Goal: Information Seeking & Learning: Learn about a topic

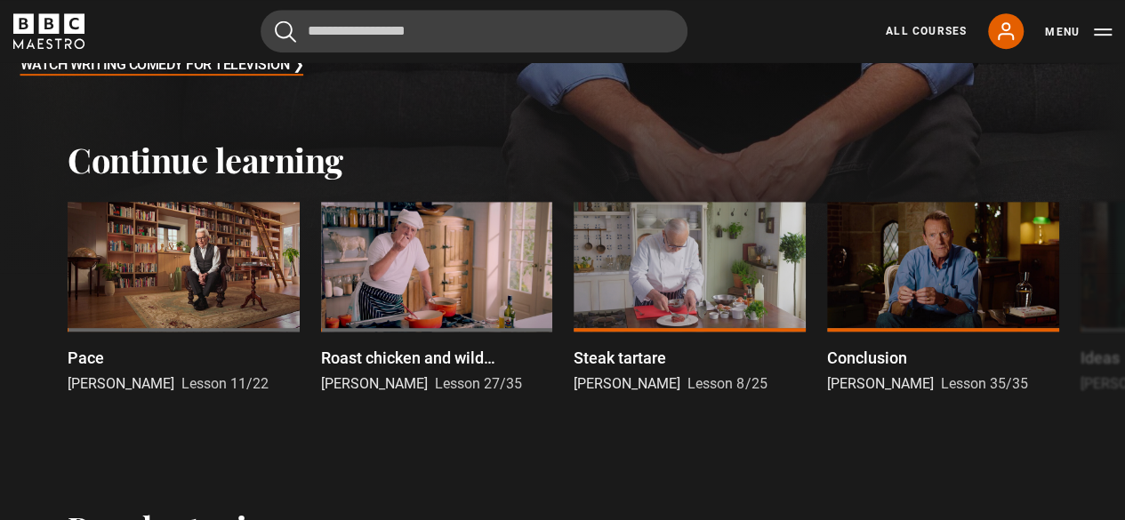
scroll to position [428, 0]
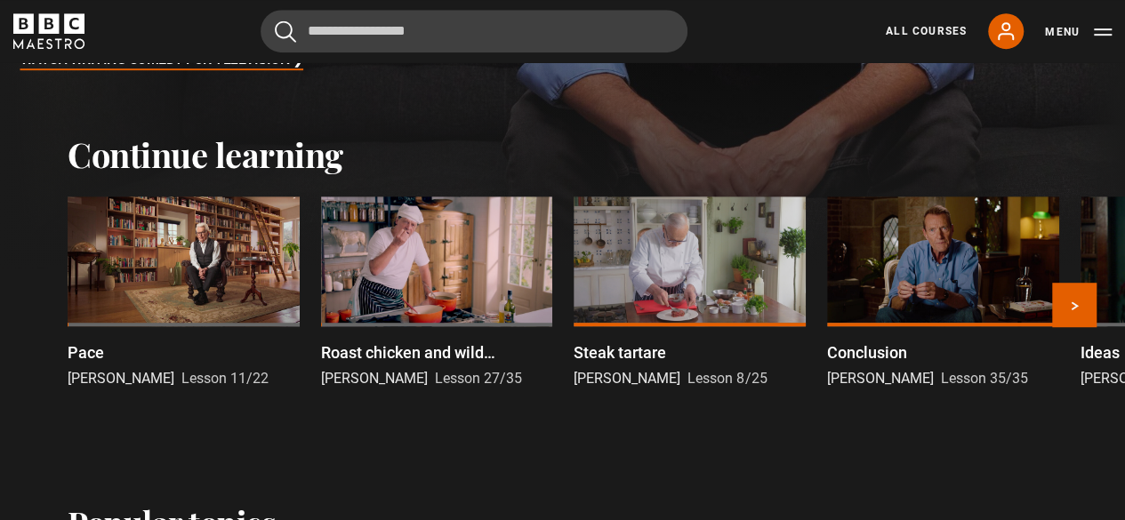
click at [188, 260] on div at bounding box center [184, 262] width 232 height 131
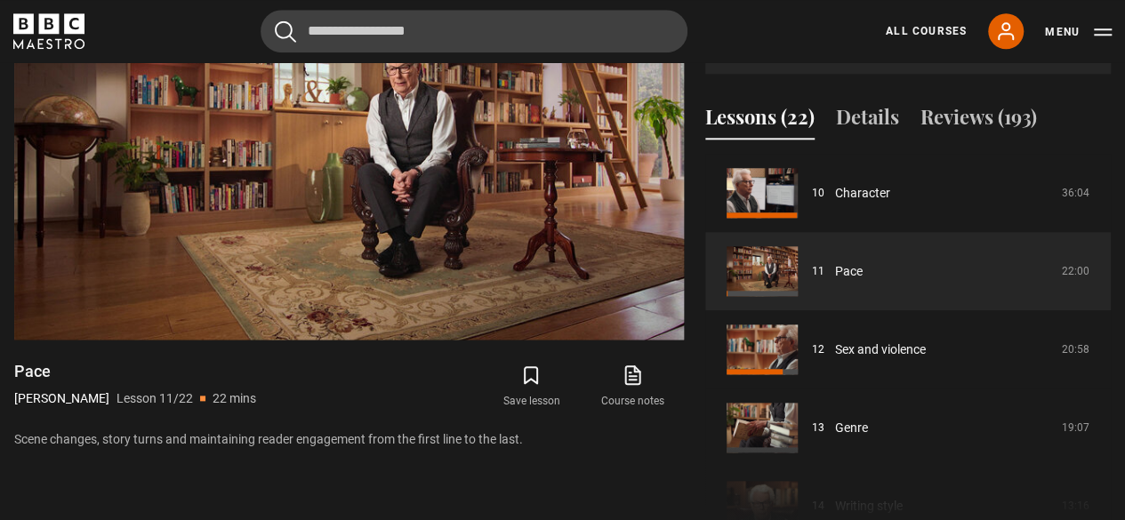
scroll to position [826, 0]
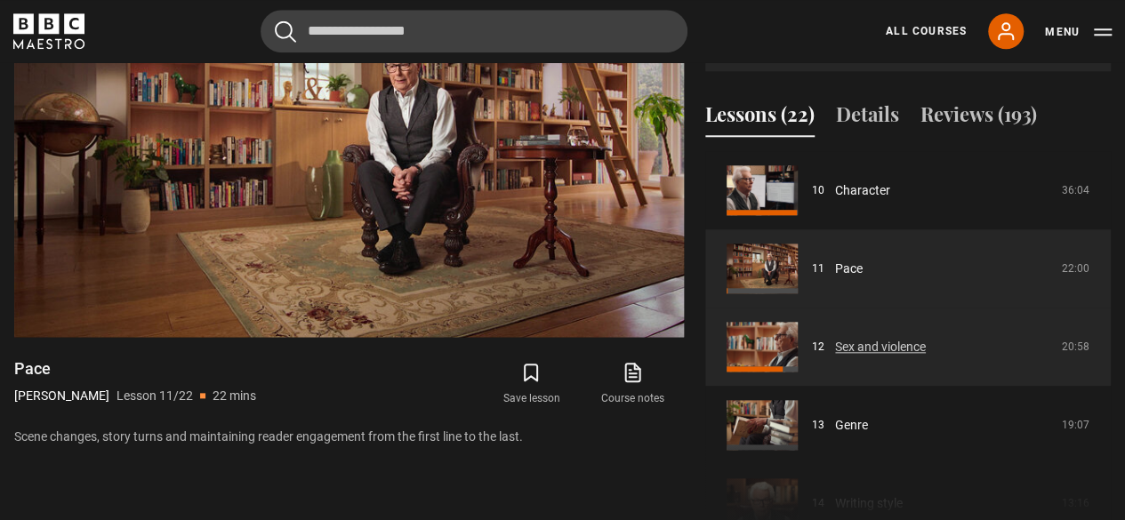
click at [875, 348] on link "Sex and violence" at bounding box center [880, 347] width 91 height 19
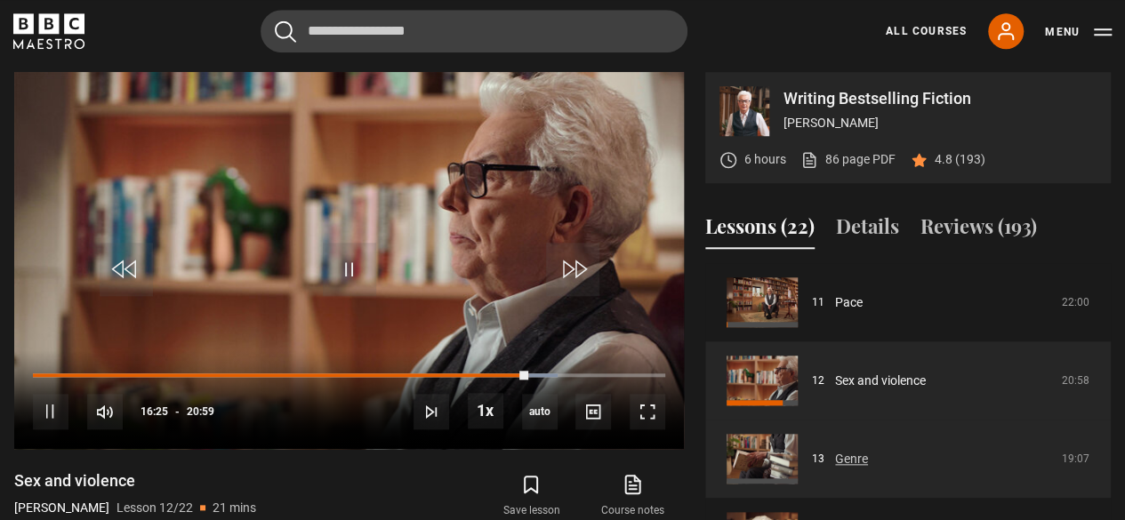
click at [852, 451] on link "Genre" at bounding box center [851, 459] width 33 height 19
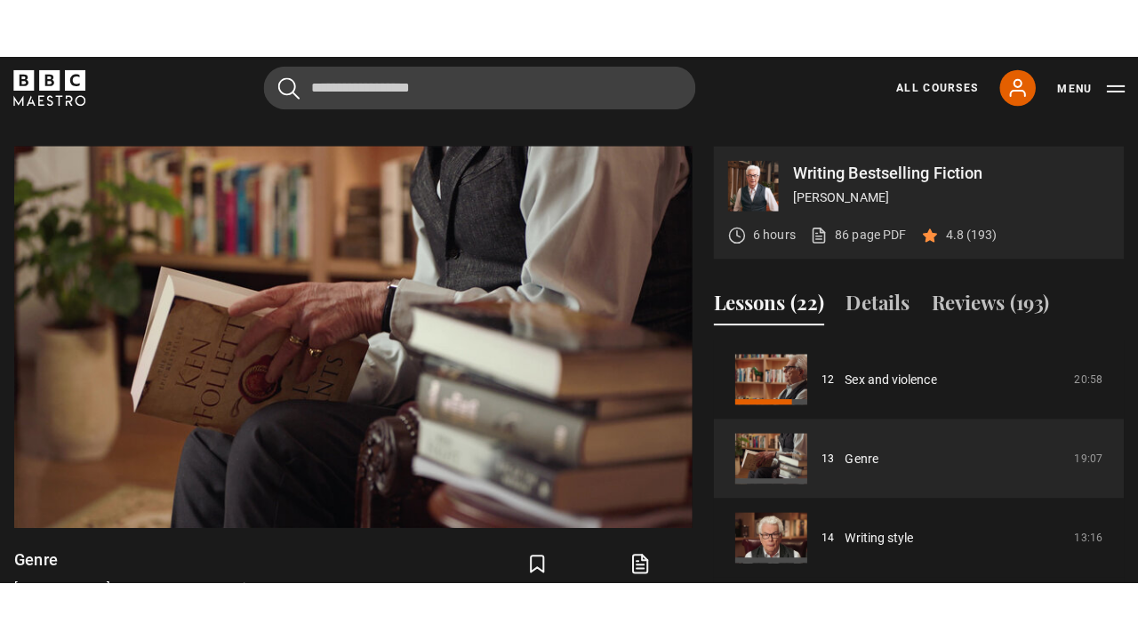
scroll to position [694, 0]
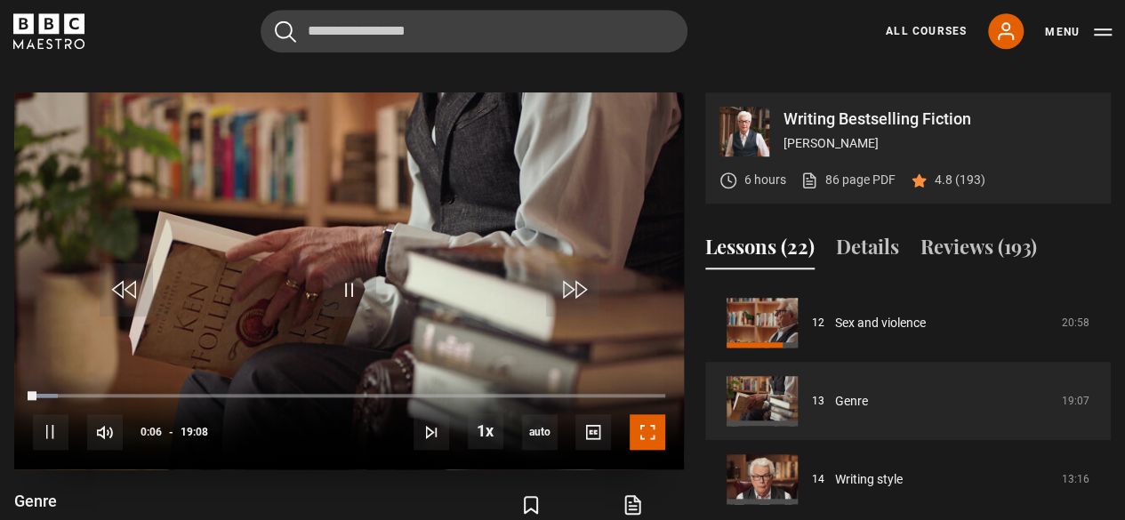
click at [649, 439] on span "Video Player" at bounding box center [648, 432] width 36 height 36
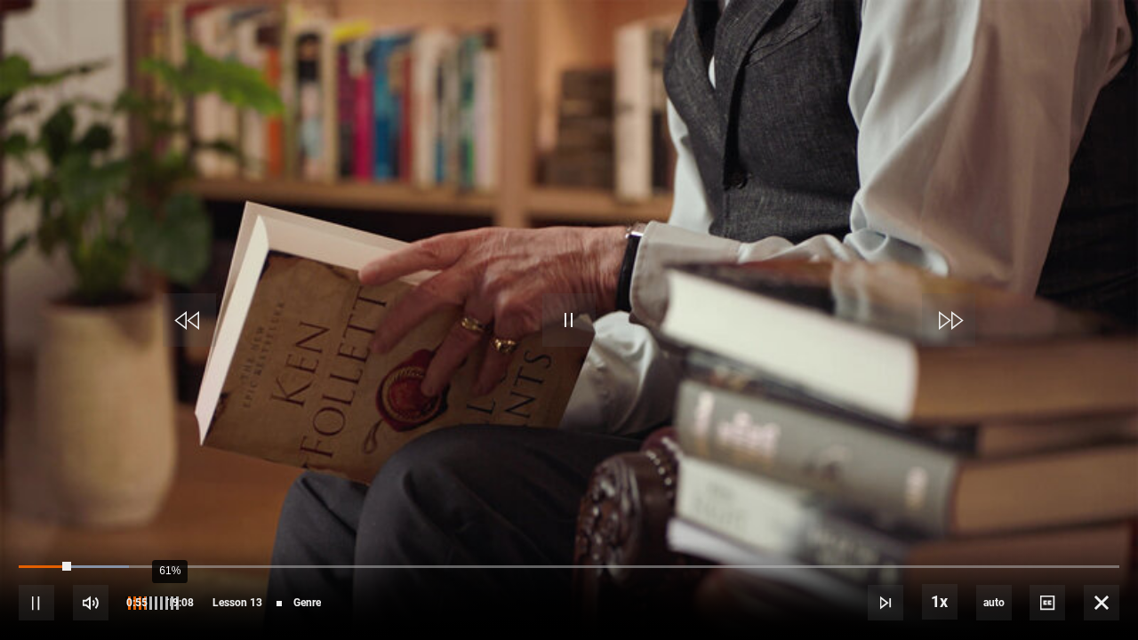
click at [160, 519] on div "61%" at bounding box center [151, 603] width 53 height 13
click at [175, 519] on div "70%" at bounding box center [175, 603] width 1 height 13
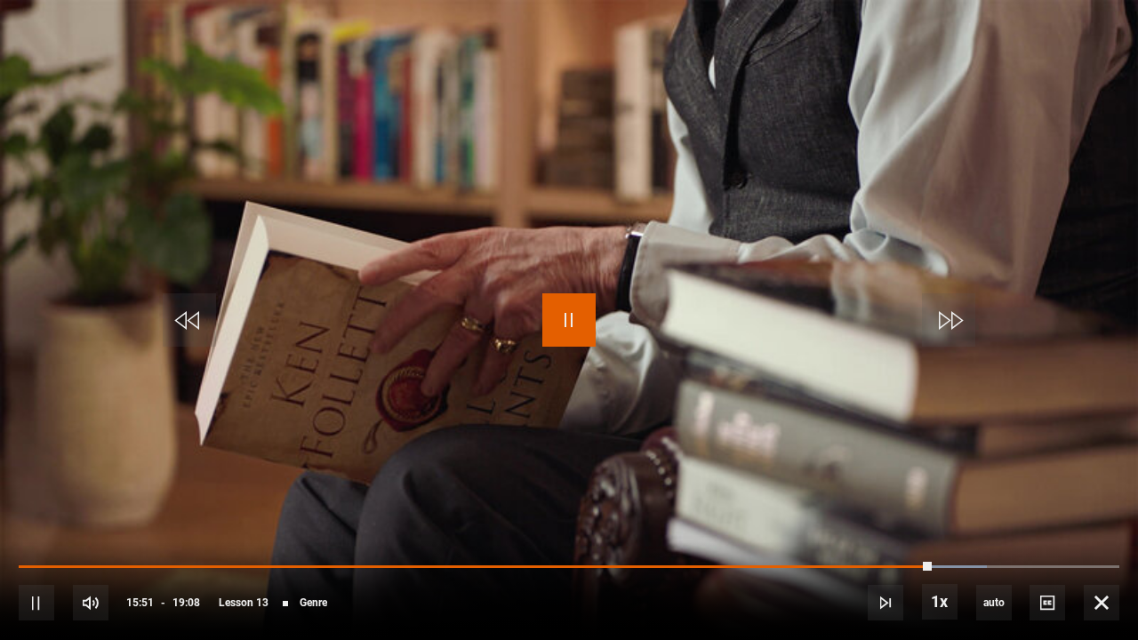
click at [567, 329] on span "Video Player" at bounding box center [569, 319] width 53 height 53
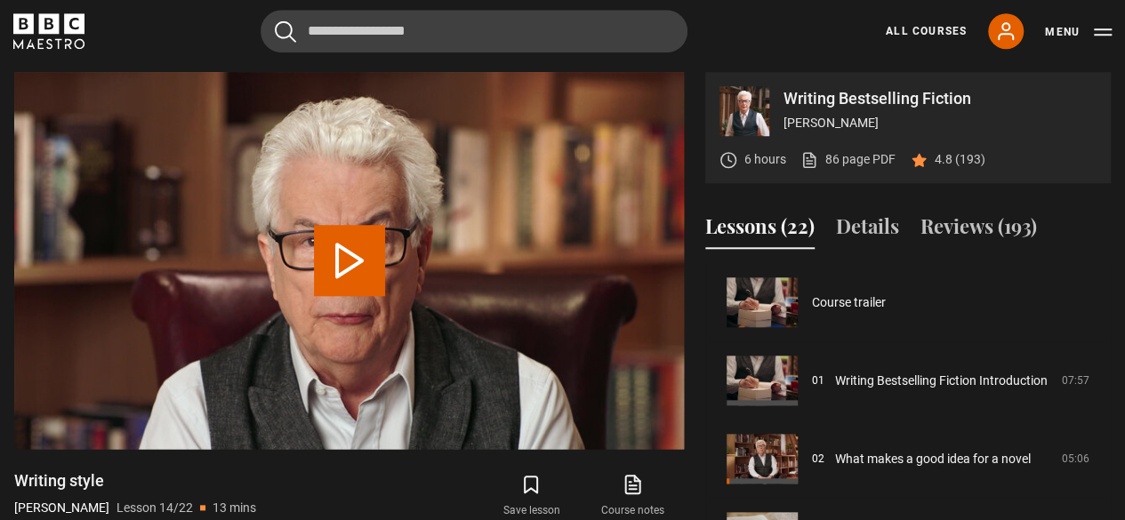
scroll to position [1017, 0]
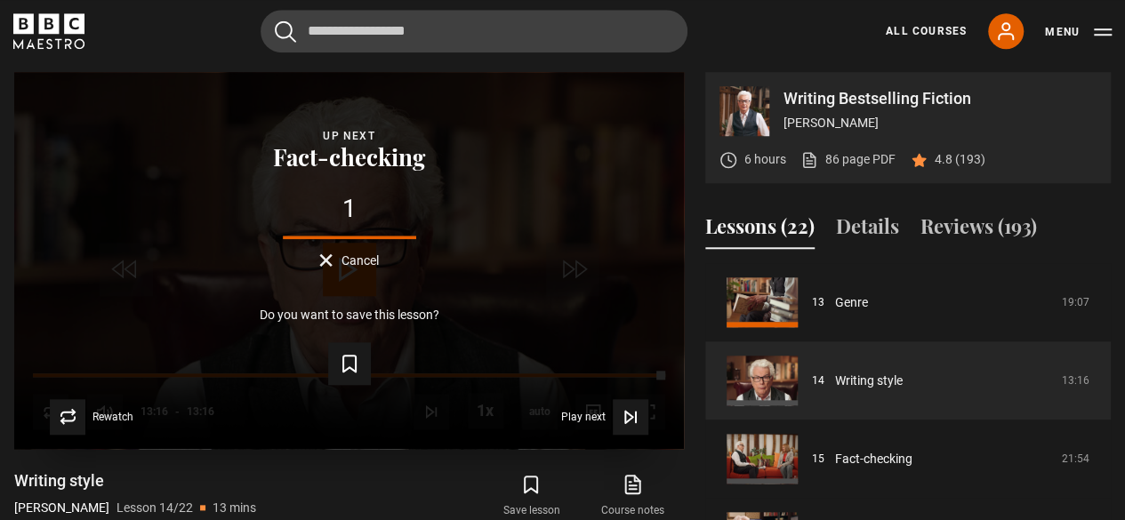
click at [326, 263] on button "Cancel" at bounding box center [349, 259] width 60 height 13
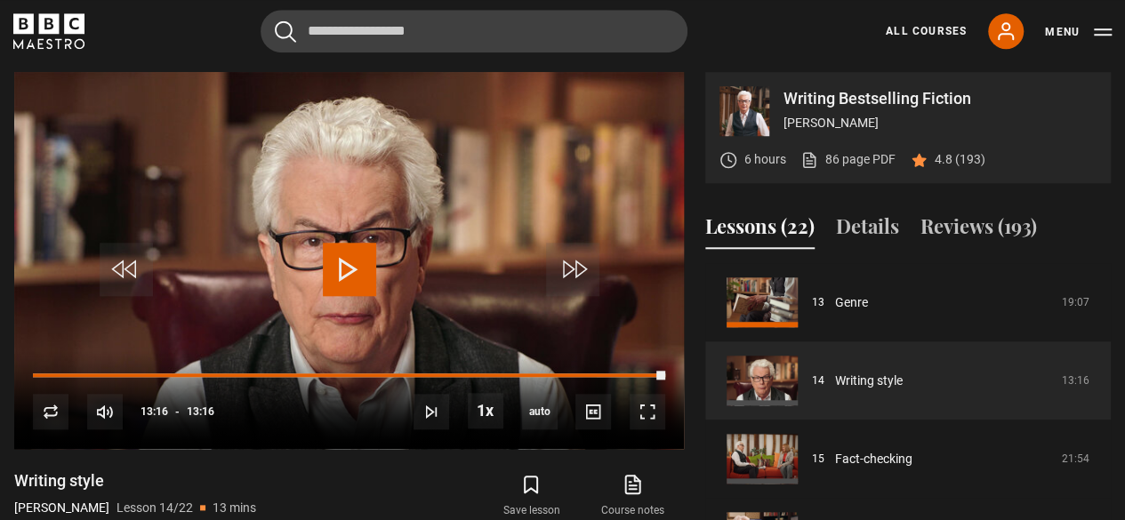
click at [358, 478] on div "Writing style Ken Follett Lesson 14/22 13 mins Ken describes his own style and …" at bounding box center [349, 523] width 670 height 107
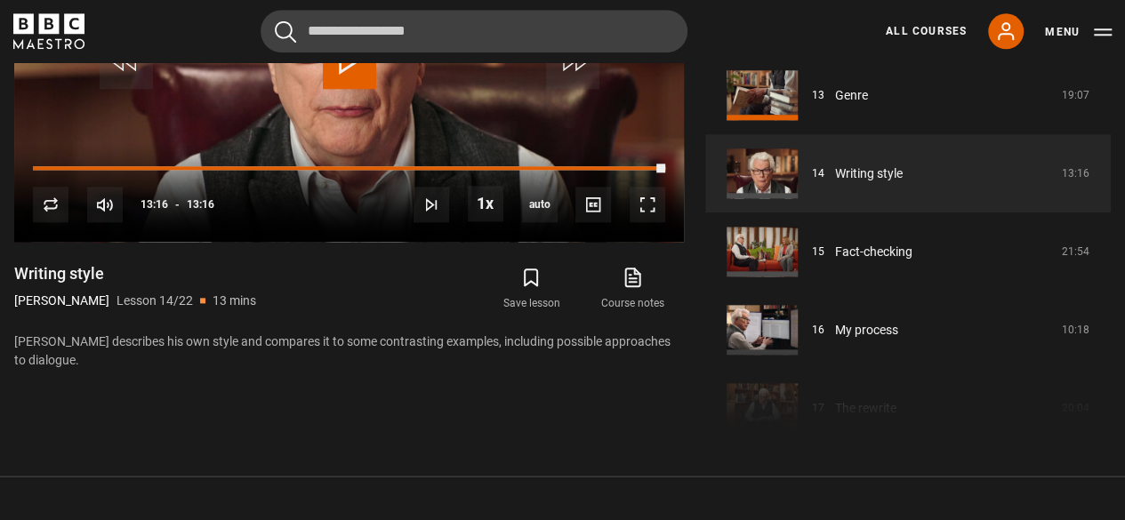
scroll to position [944, 0]
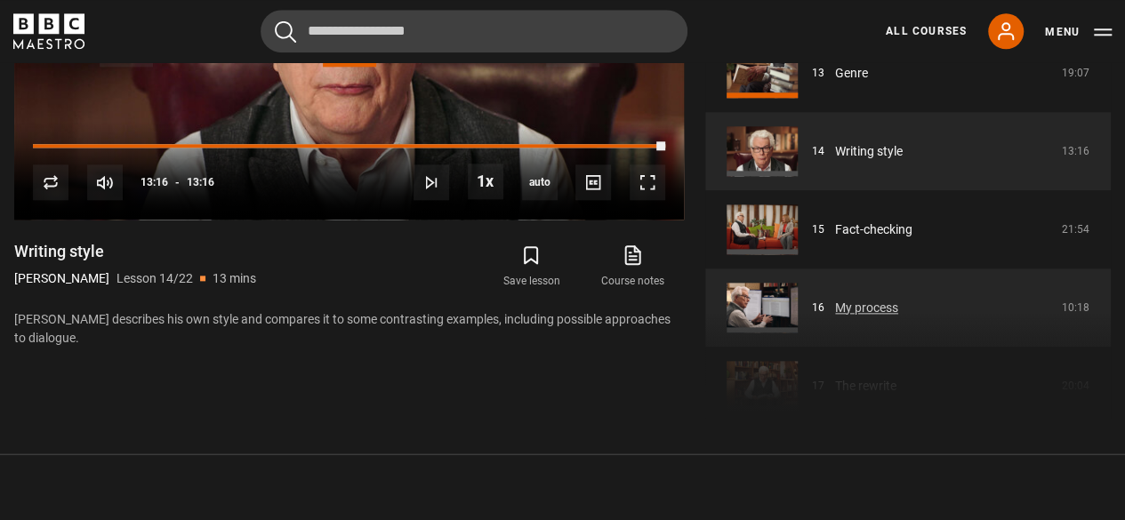
click at [858, 308] on link "My process" at bounding box center [866, 308] width 63 height 19
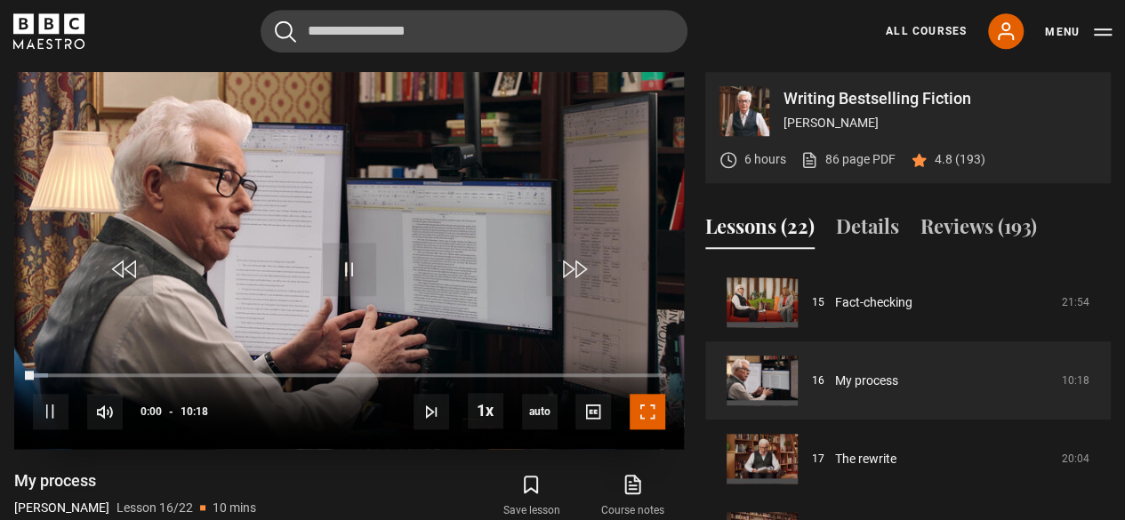
click at [639, 406] on span "Video Player" at bounding box center [648, 412] width 36 height 36
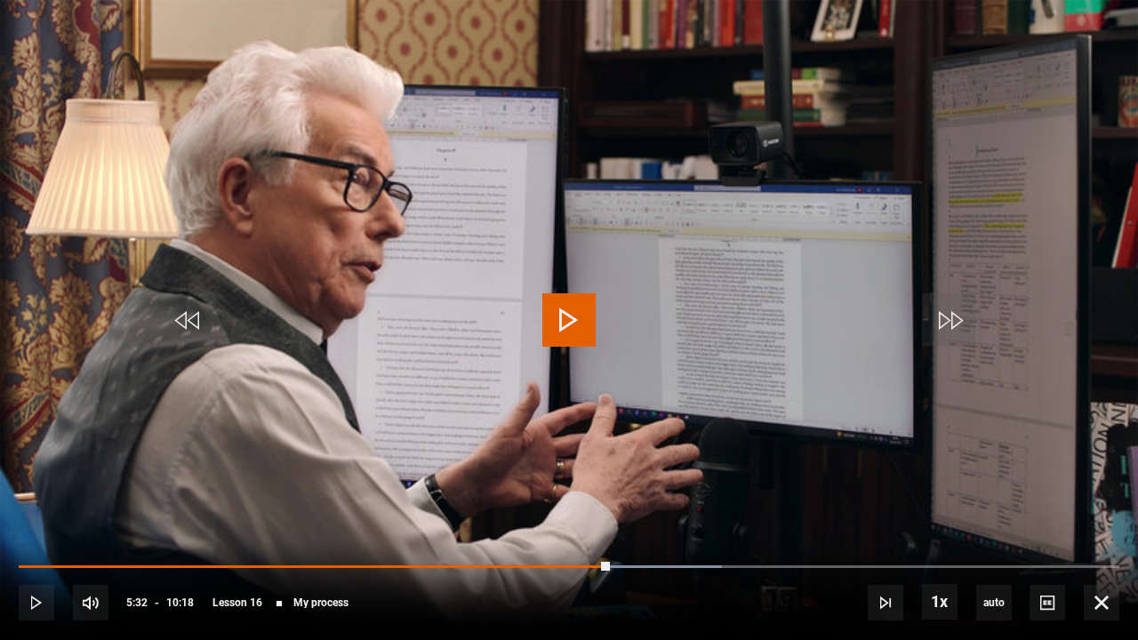
click at [575, 320] on span "Video Player" at bounding box center [569, 319] width 53 height 53
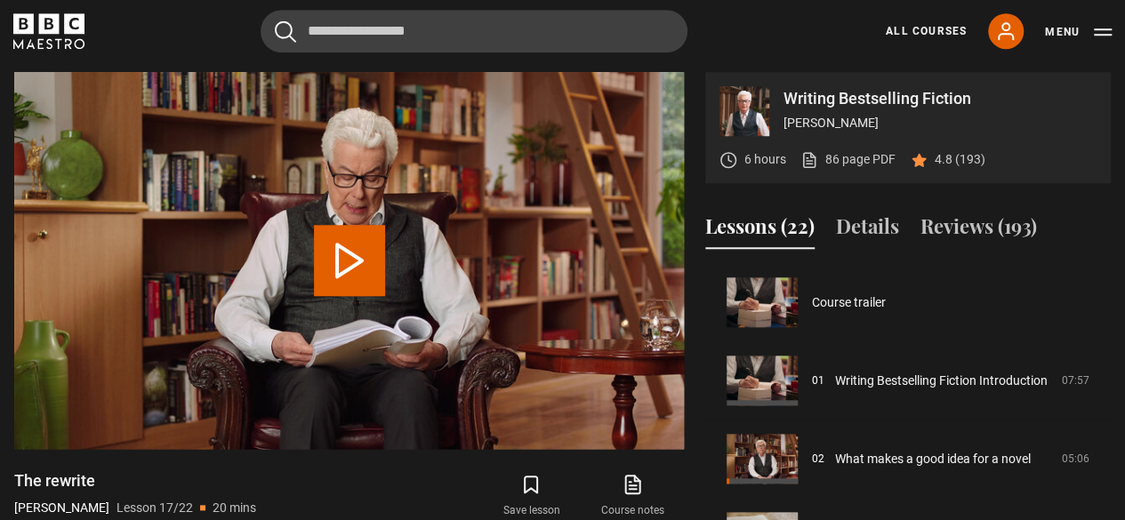
scroll to position [1252, 0]
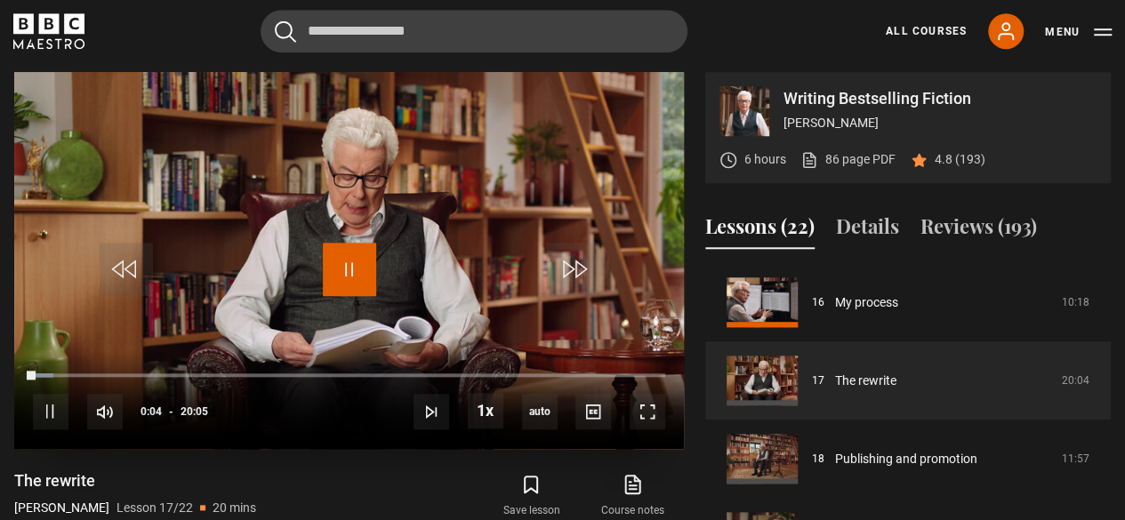
click at [348, 269] on span "Video Player" at bounding box center [349, 269] width 53 height 53
